Goal: Use online tool/utility: Utilize a website feature to perform a specific function

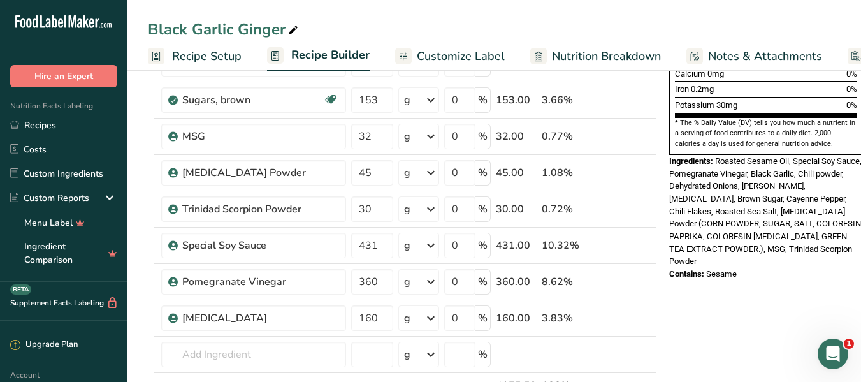
scroll to position [377, 0]
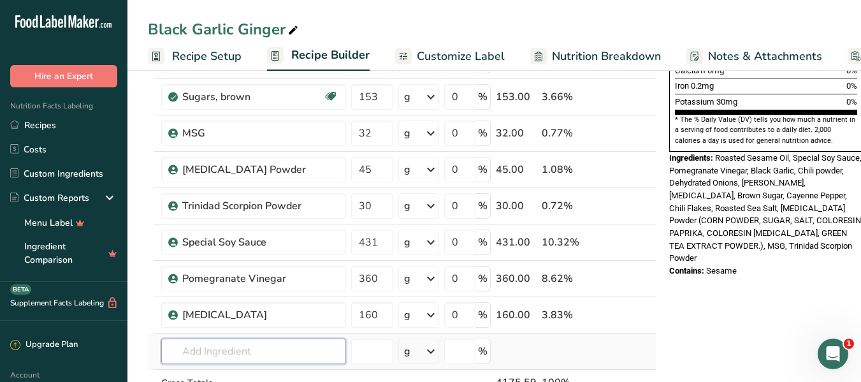
click at [203, 357] on input "text" at bounding box center [253, 350] width 185 height 25
type input "d"
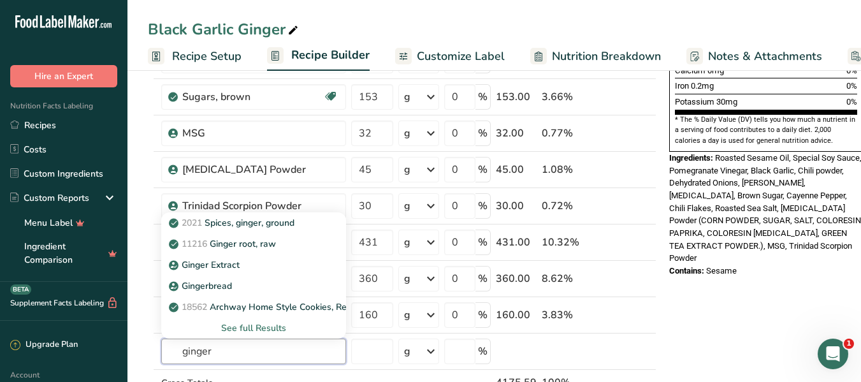
type input "ginger"
click at [723, 296] on div "Nutrition Facts 18 Servings Per Container Serving Size 9g Amount Per Serving Ca…" at bounding box center [766, 290] width 204 height 1160
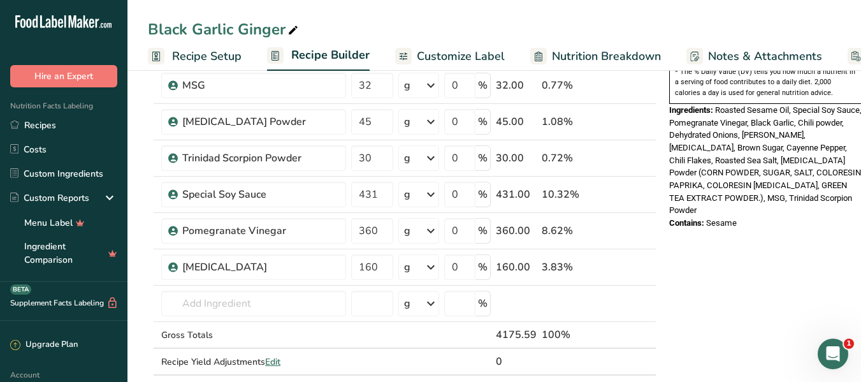
scroll to position [429, 0]
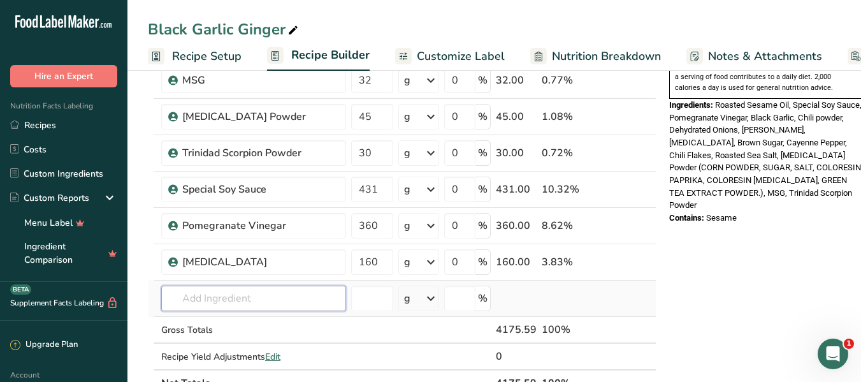
click at [228, 298] on input "text" at bounding box center [253, 297] width 185 height 25
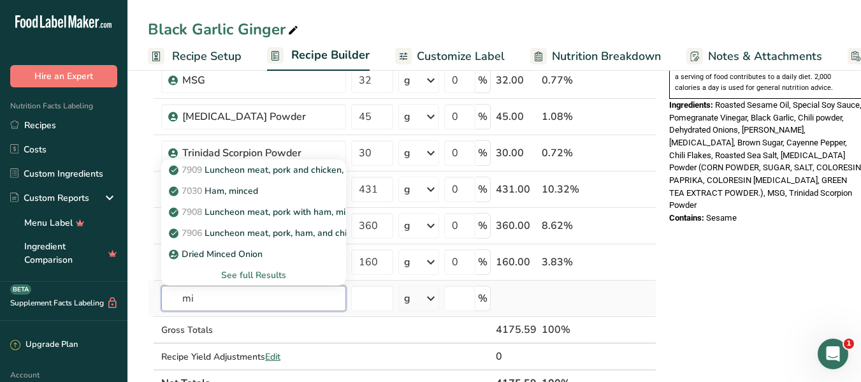
type input "m"
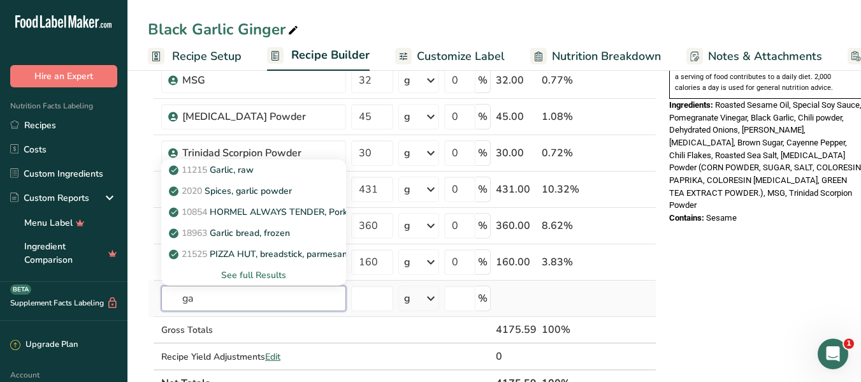
type input "g"
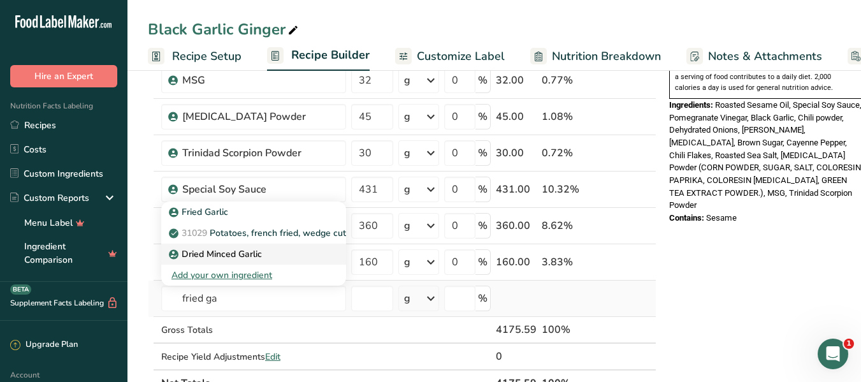
click at [258, 255] on p "Dried Minced Garlic" at bounding box center [216, 253] width 90 height 13
type input "Dried Minced Garlic"
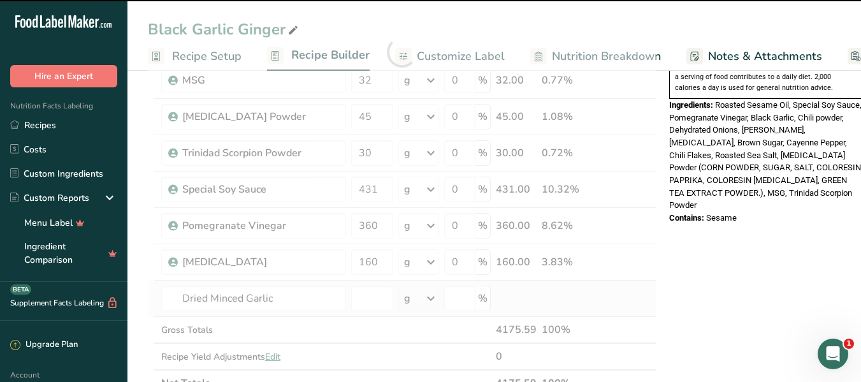
type input "0"
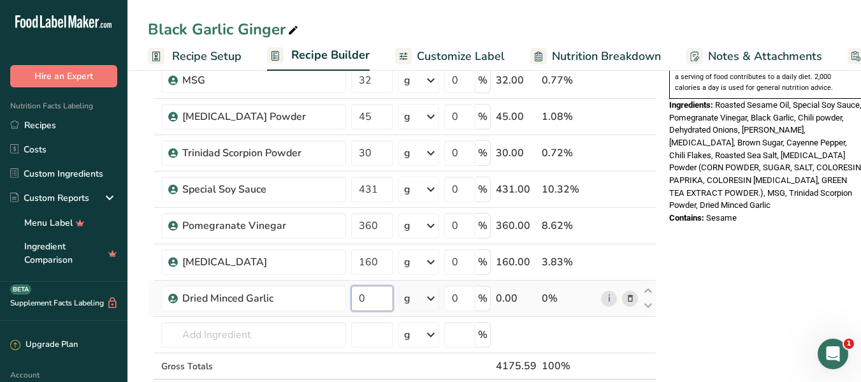
click at [371, 291] on input "0" at bounding box center [372, 297] width 42 height 25
type input "200"
click at [376, 231] on div "Ingredient * Amount * Unit * Waste * .a-a{fill:#347362;}.b-a{fill:#fff;} Grams …" at bounding box center [402, 70] width 508 height 724
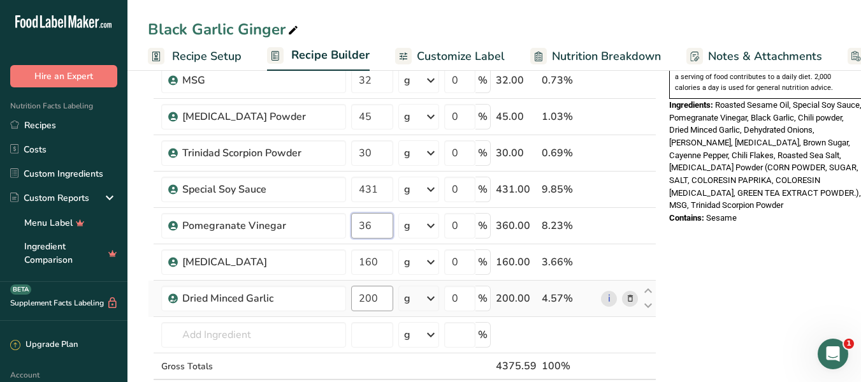
type input "3"
type input "450"
